Goal: Task Accomplishment & Management: Manage account settings

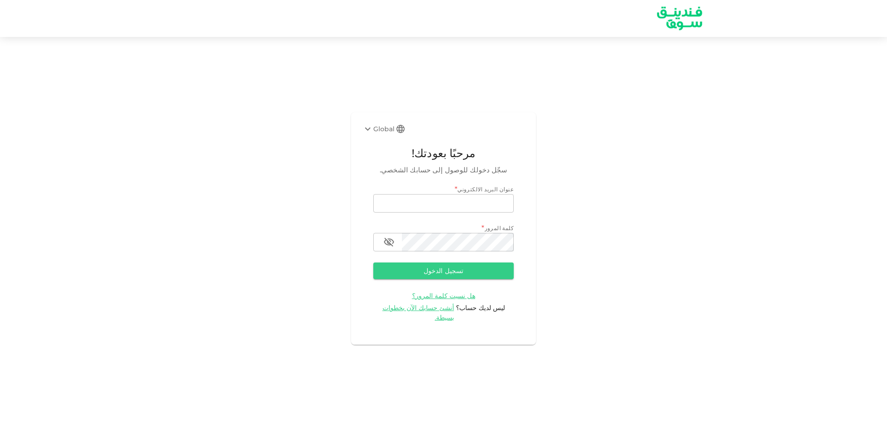
type input "[EMAIL_ADDRESS][DOMAIN_NAME]"
click at [436, 287] on form "عنوان البريد الالكتروني * email [EMAIL_ADDRESS][DOMAIN_NAME] email كلمة المرور …" at bounding box center [443, 254] width 140 height 138
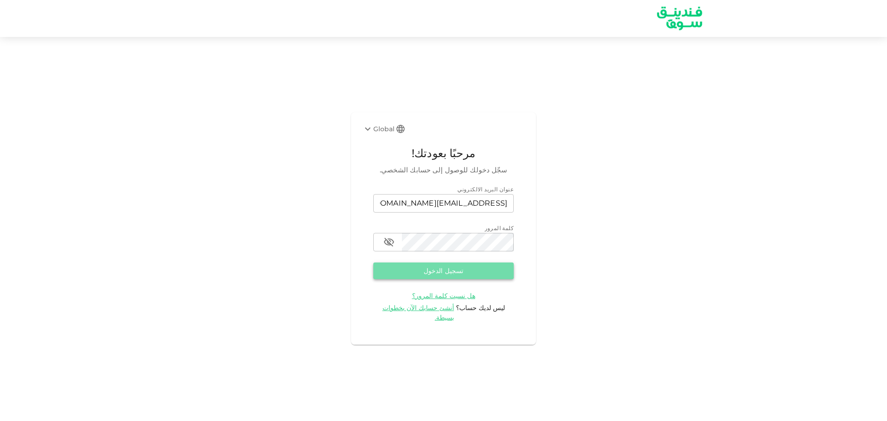
click at [446, 279] on button "تسجيل الدخول" at bounding box center [443, 270] width 140 height 17
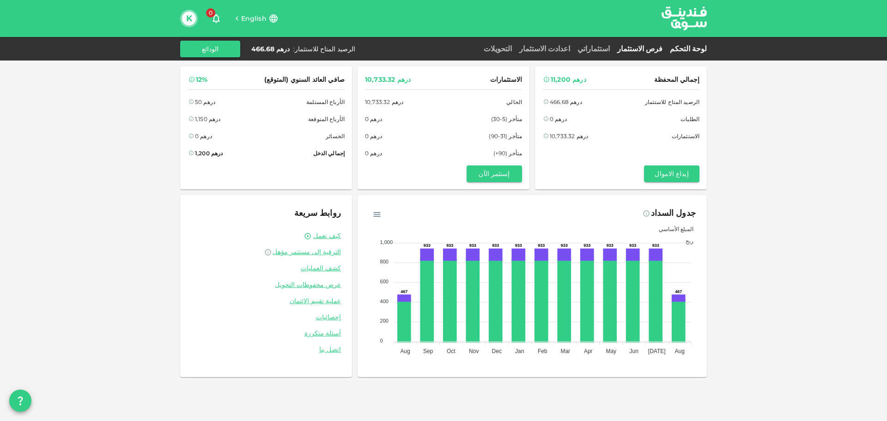
click at [648, 51] on link "فرص الاستثمار" at bounding box center [639, 48] width 53 height 9
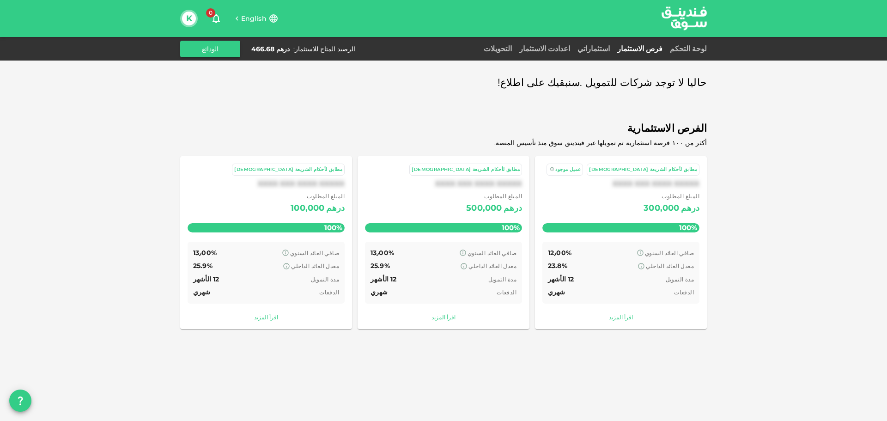
click at [613, 43] on div "استثماراتي" at bounding box center [594, 48] width 40 height 11
click at [613, 49] on link "استثماراتي" at bounding box center [594, 48] width 40 height 9
